Goal: Find contact information: Find contact information

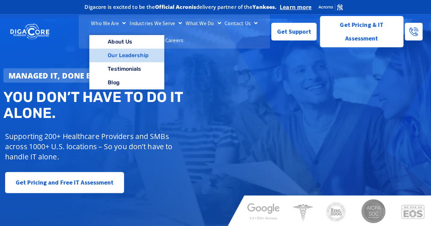
click at [120, 62] on link "Our Leadership" at bounding box center [126, 56] width 75 height 14
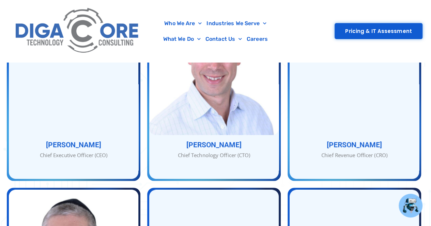
scroll to position [339, 0]
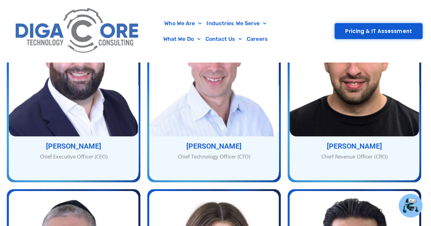
drag, startPoint x: 435, startPoint y: 21, endPoint x: 435, endPoint y: 68, distance: 47.7
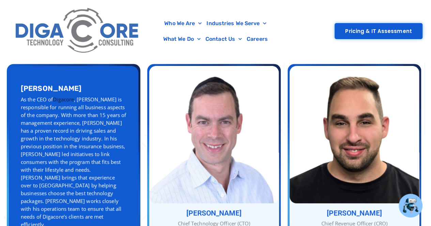
scroll to position [271, 0]
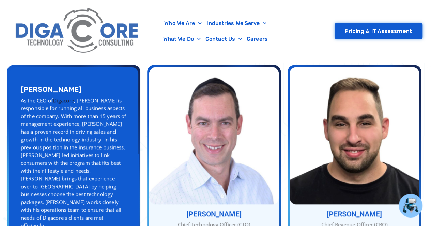
drag, startPoint x: 12, startPoint y: 87, endPoint x: 67, endPoint y: 85, distance: 55.2
click at [67, 85] on div "Abe Kramer As the CEO of Digacore , Abe is responsible for running all business…" at bounding box center [73, 157] width 129 height 181
copy h3 "Abe Kramer"
click at [30, 219] on div "Abe Kramer Chief Executive Officer (CEO) Abe Kramer As the CEO of Digacore , Ab…" at bounding box center [73, 157] width 129 height 181
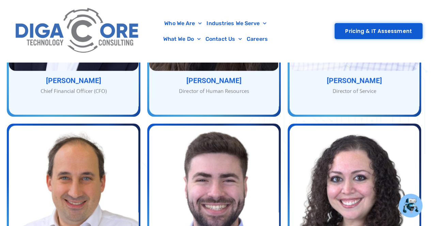
scroll to position [598, 0]
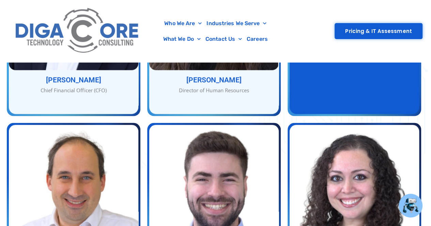
click at [348, 75] on div "Dan Lee Director of Service" at bounding box center [353, 23] width 129 height 181
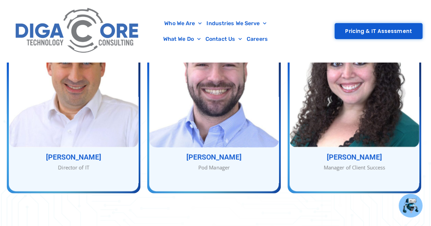
scroll to position [734, 0]
